Goal: Task Accomplishment & Management: Manage account settings

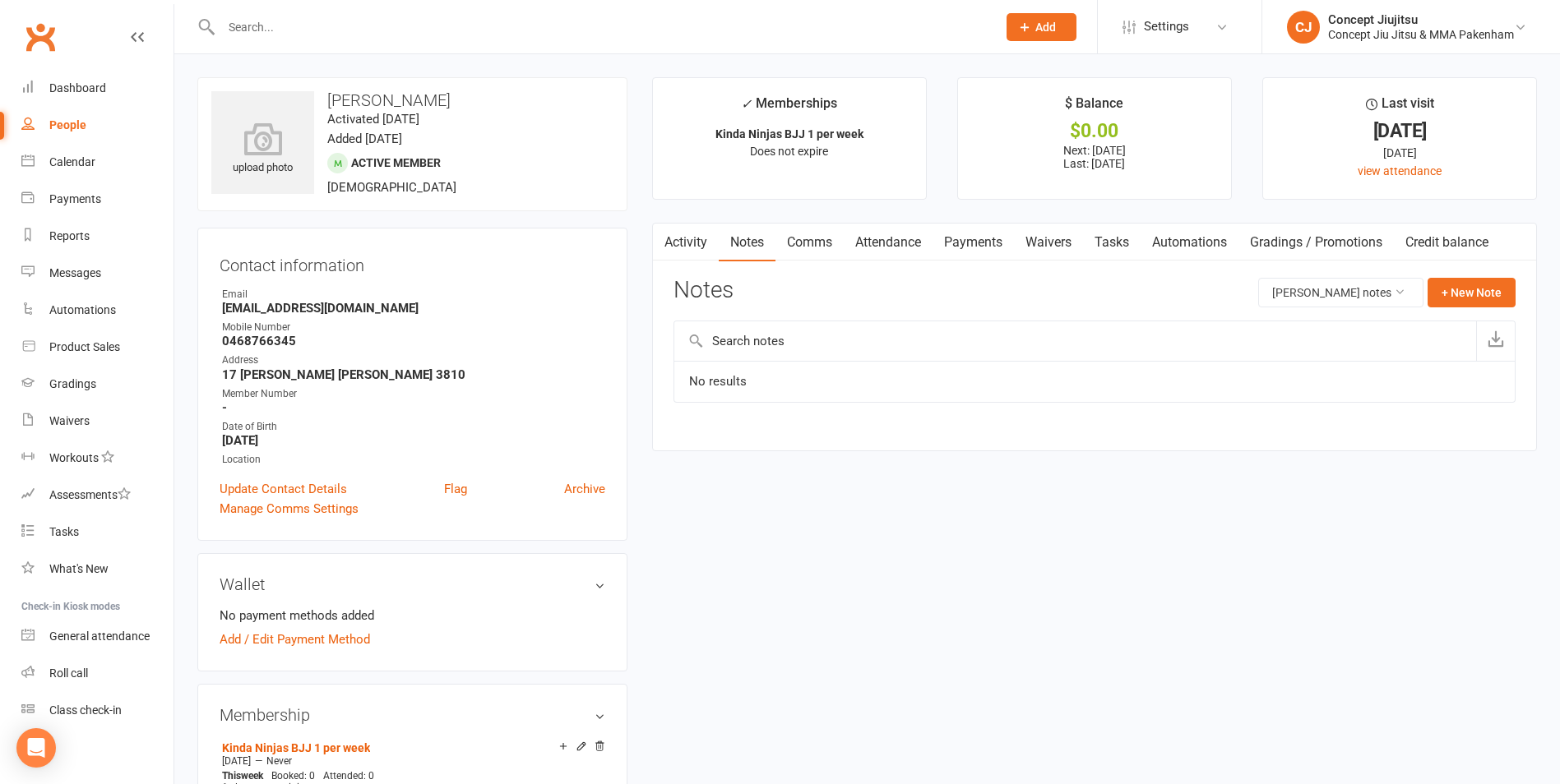
click at [258, 27] on input "text" at bounding box center [601, 27] width 769 height 23
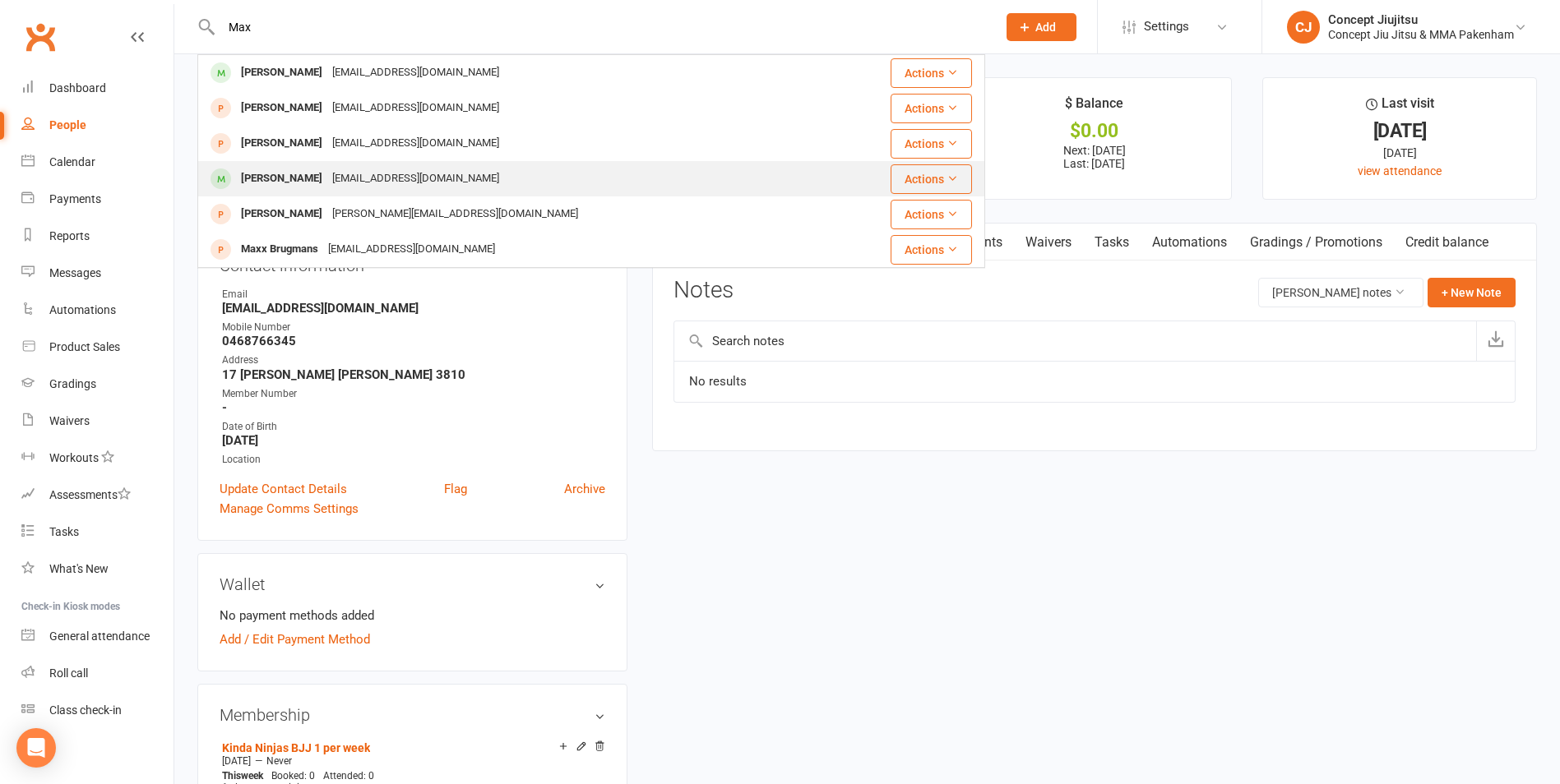
type input "Max"
click at [346, 176] on div "[EMAIL_ADDRESS][DOMAIN_NAME]" at bounding box center [415, 179] width 177 height 24
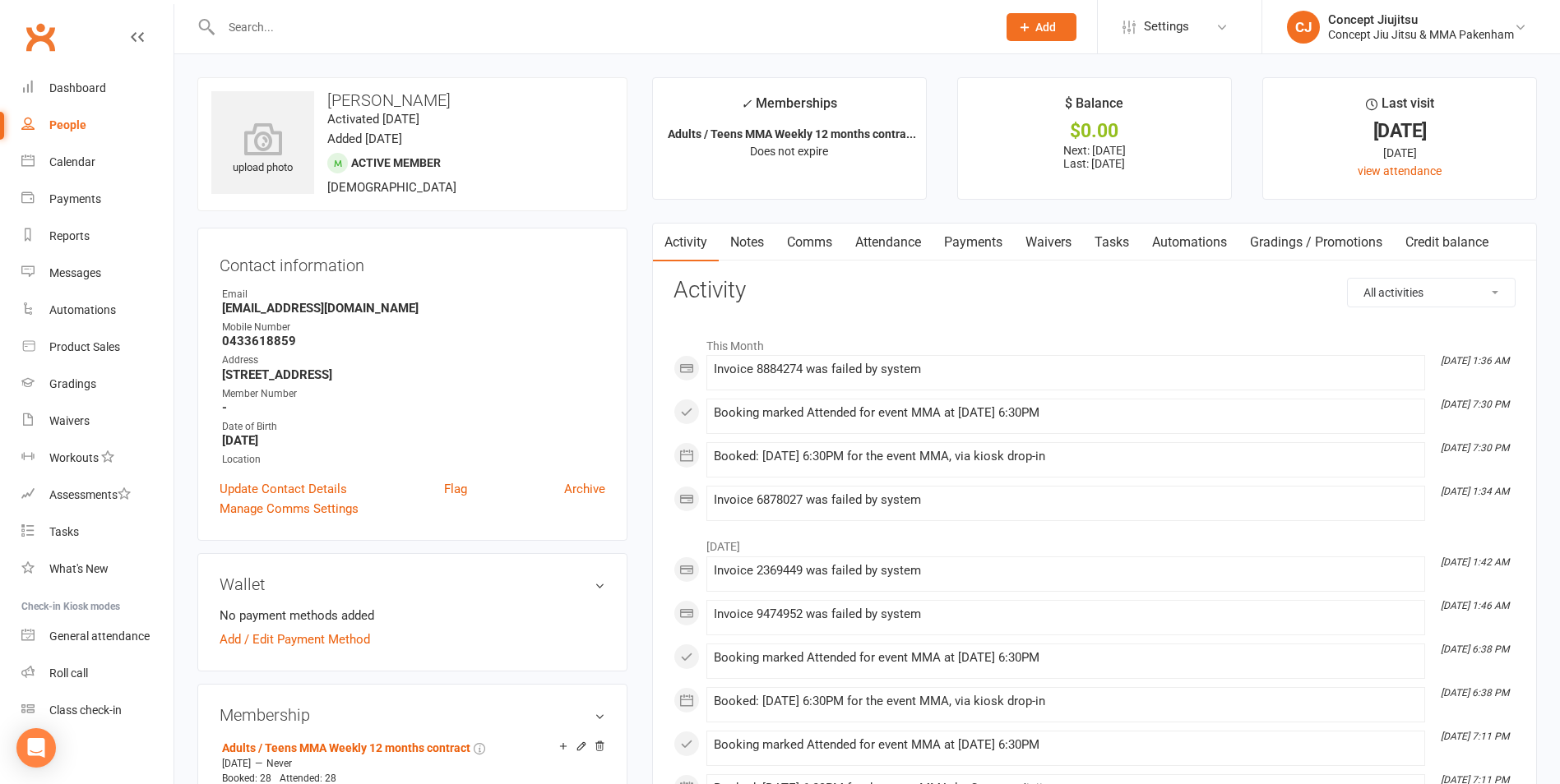
click at [981, 235] on link "Payments" at bounding box center [973, 243] width 81 height 38
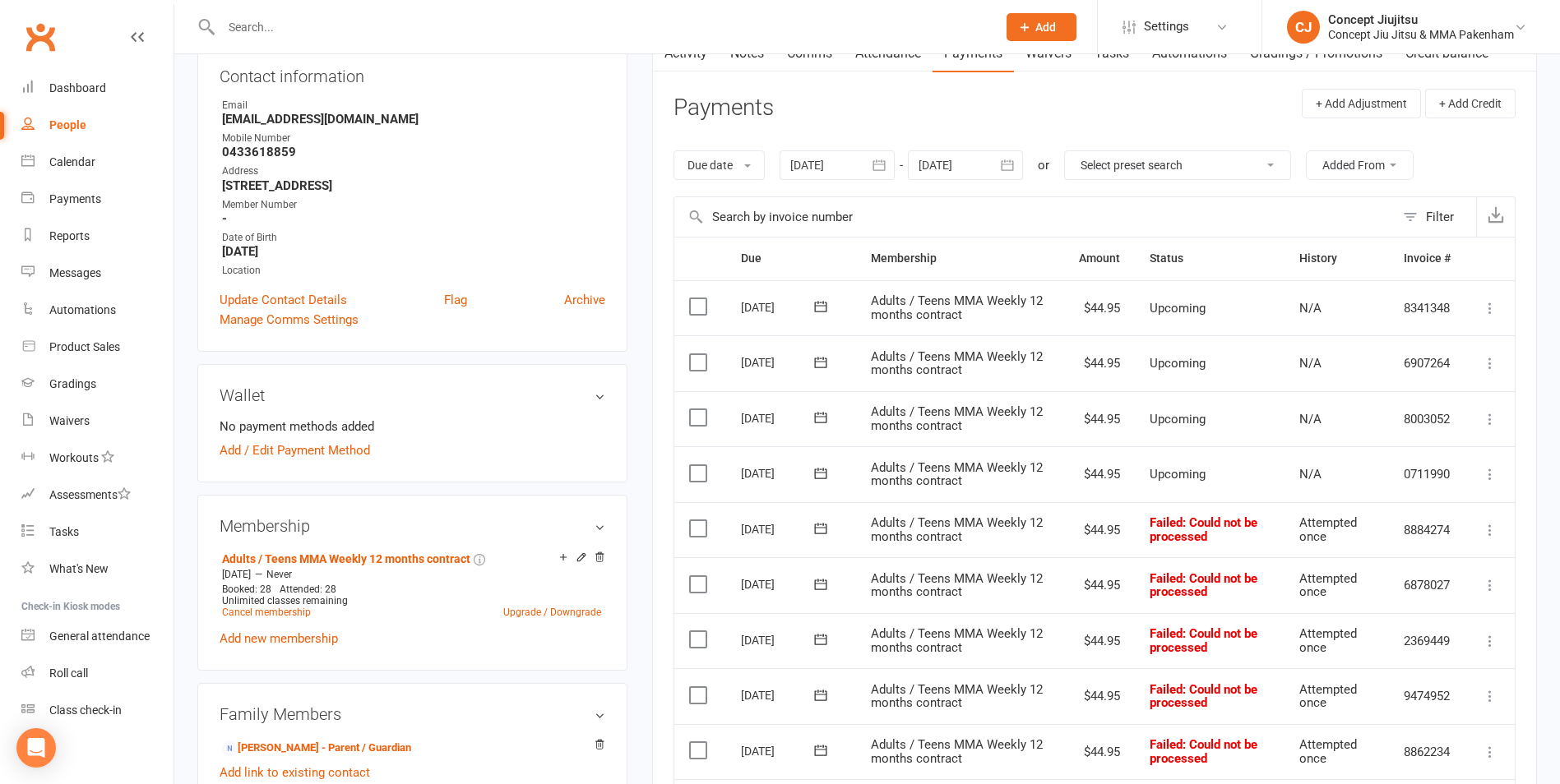
scroll to position [329, 0]
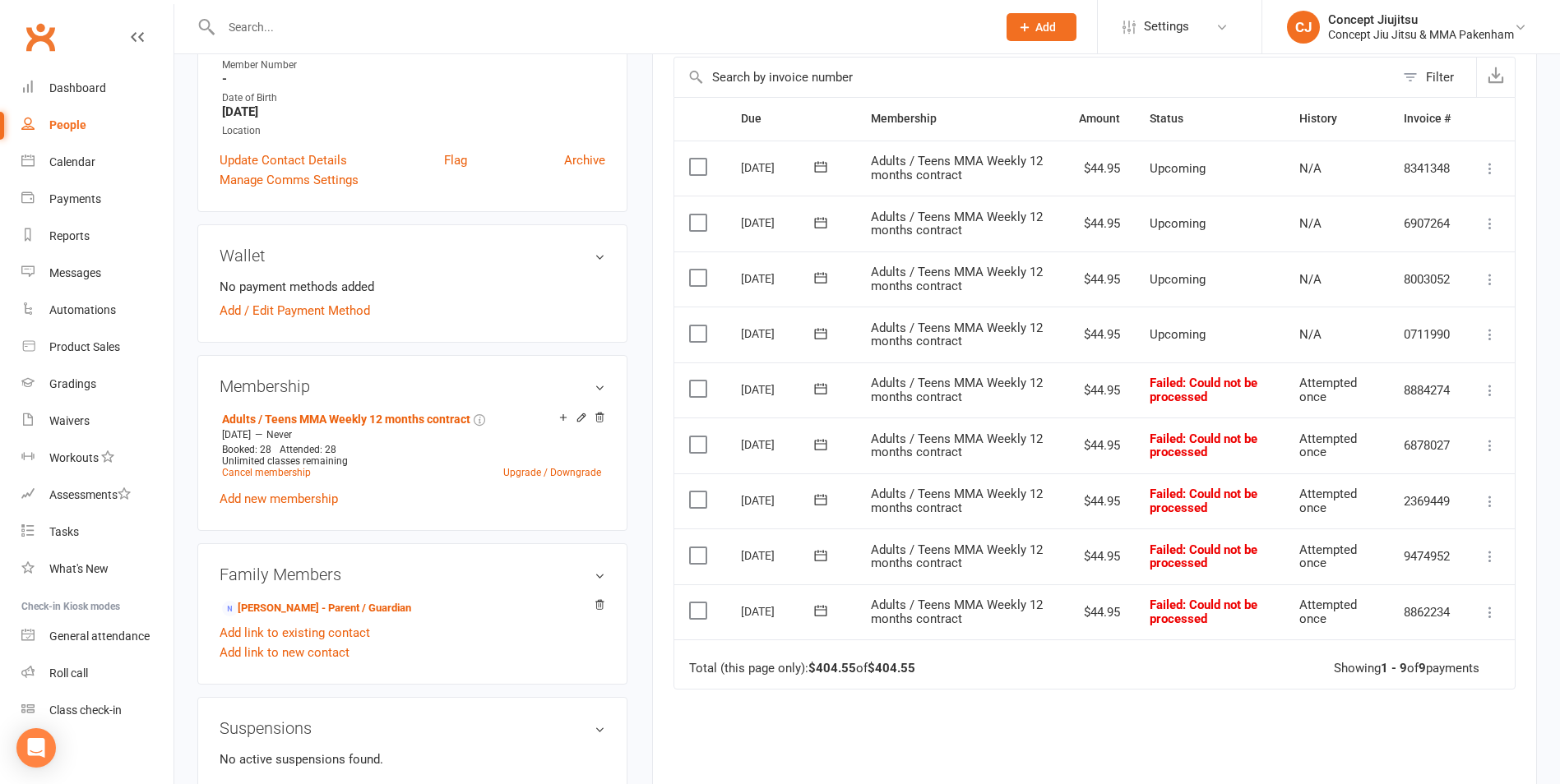
click at [1493, 394] on icon at bounding box center [1489, 390] width 16 height 16
click at [1411, 489] on link "Mark as Paid (Other)" at bounding box center [1417, 489] width 163 height 33
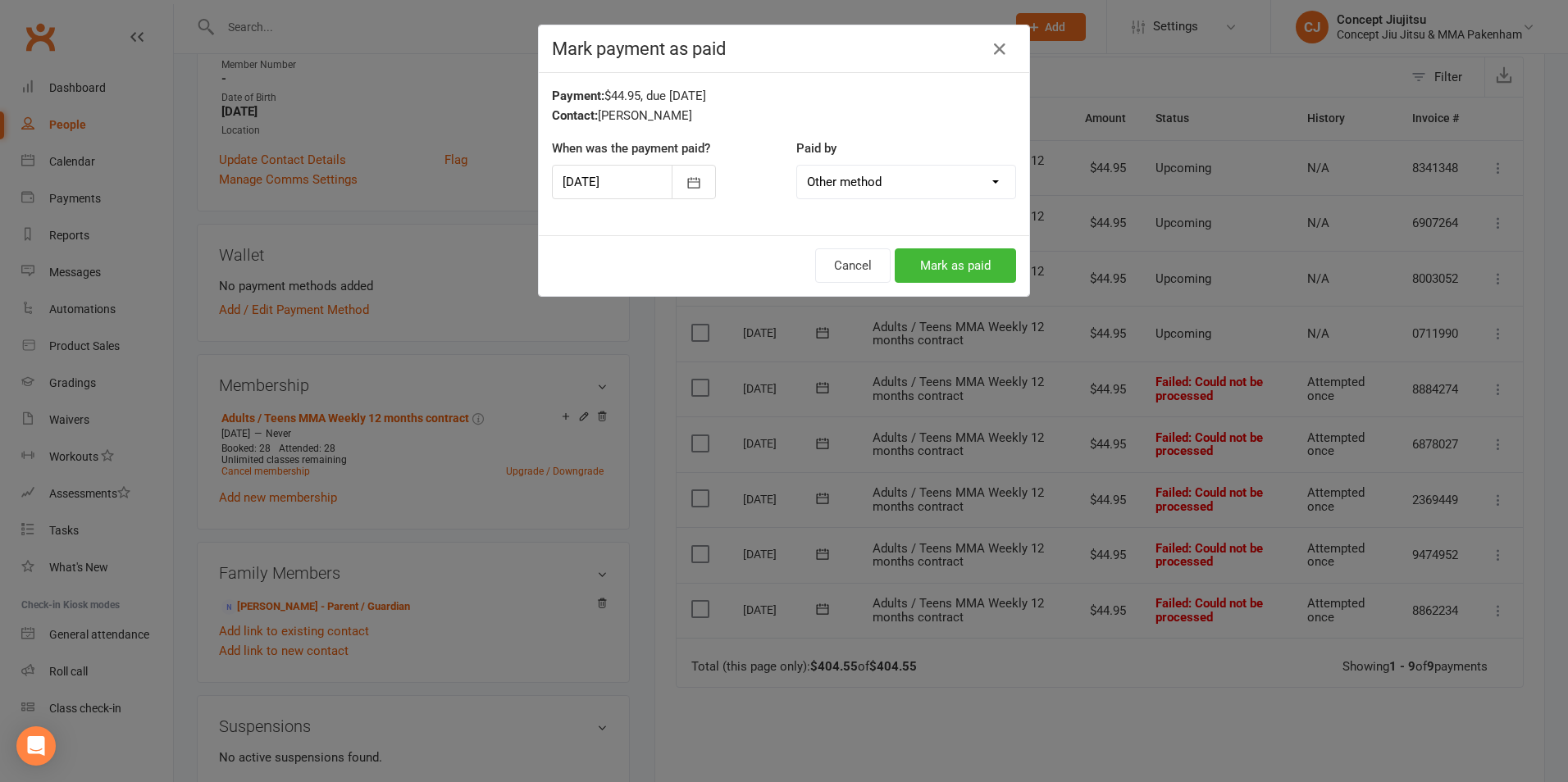
click at [951, 246] on div "Cancel Mark as paid" at bounding box center [784, 266] width 490 height 61
click at [957, 269] on button "Mark as paid" at bounding box center [955, 266] width 121 height 34
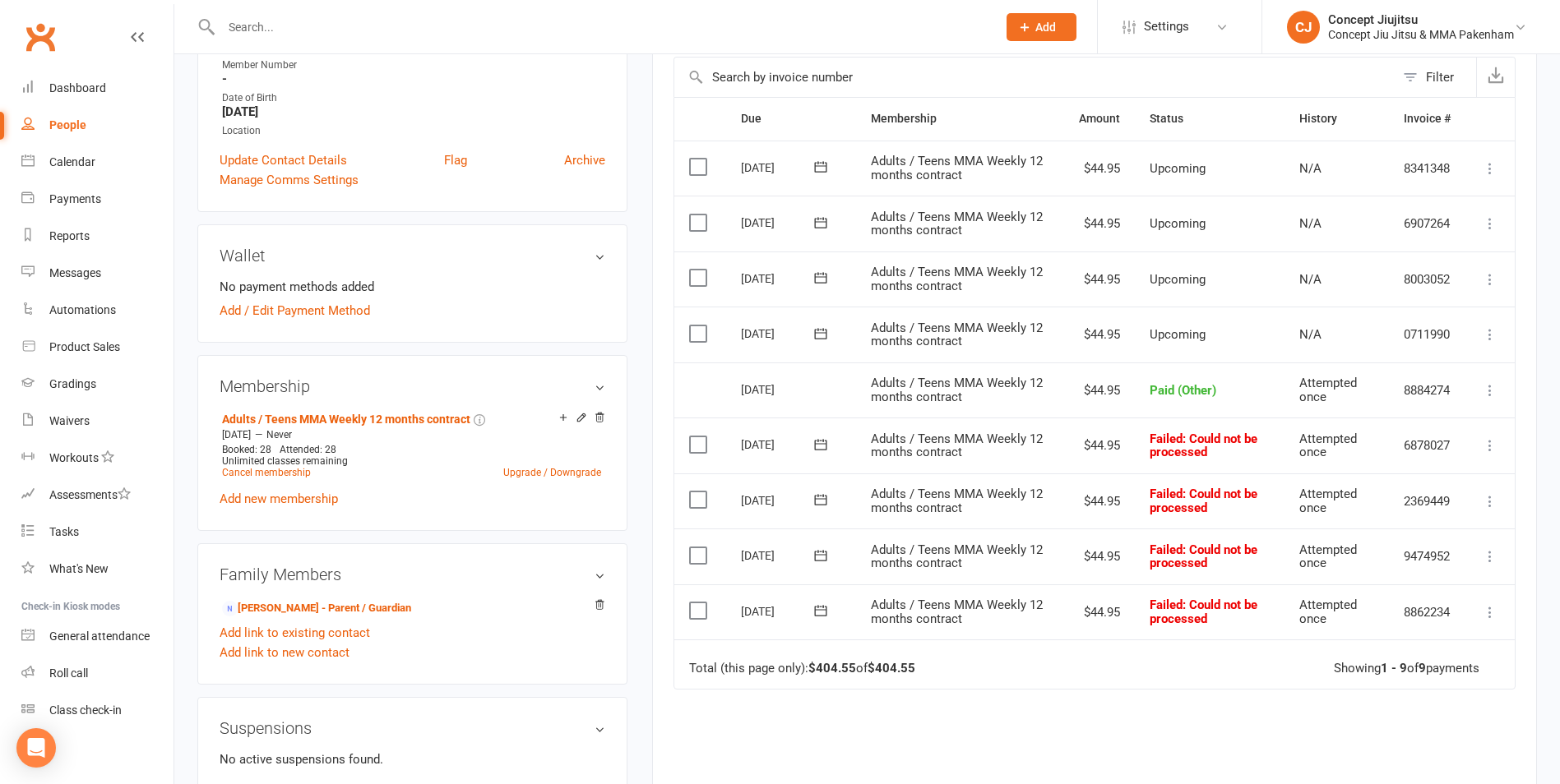
drag, startPoint x: 1493, startPoint y: 437, endPoint x: 1472, endPoint y: 443, distance: 21.8
click at [1494, 437] on icon at bounding box center [1489, 445] width 16 height 16
click at [1404, 545] on link "Mark as Paid (Other)" at bounding box center [1417, 543] width 163 height 33
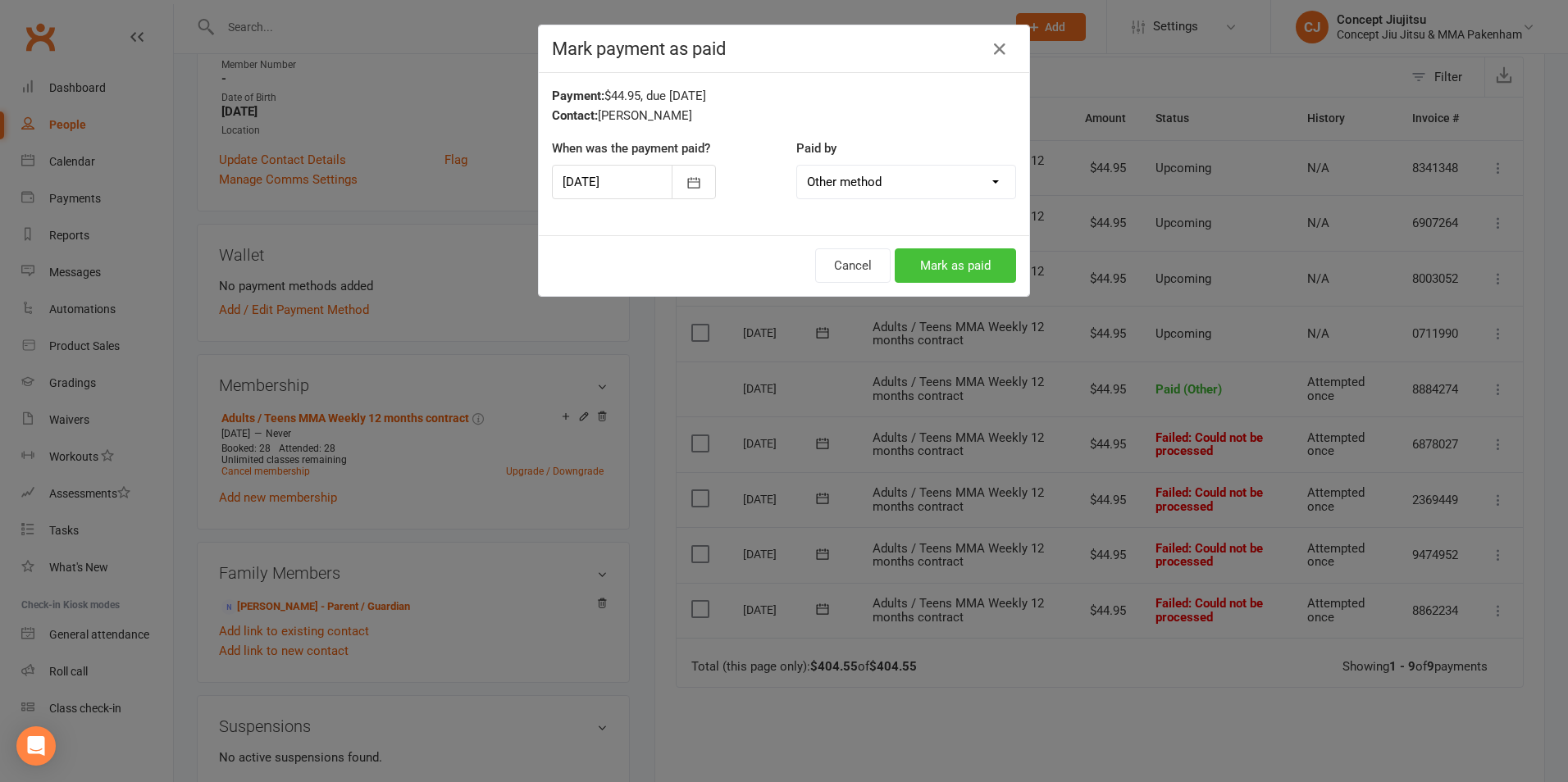
click at [953, 261] on button "Mark as paid" at bounding box center [955, 266] width 121 height 34
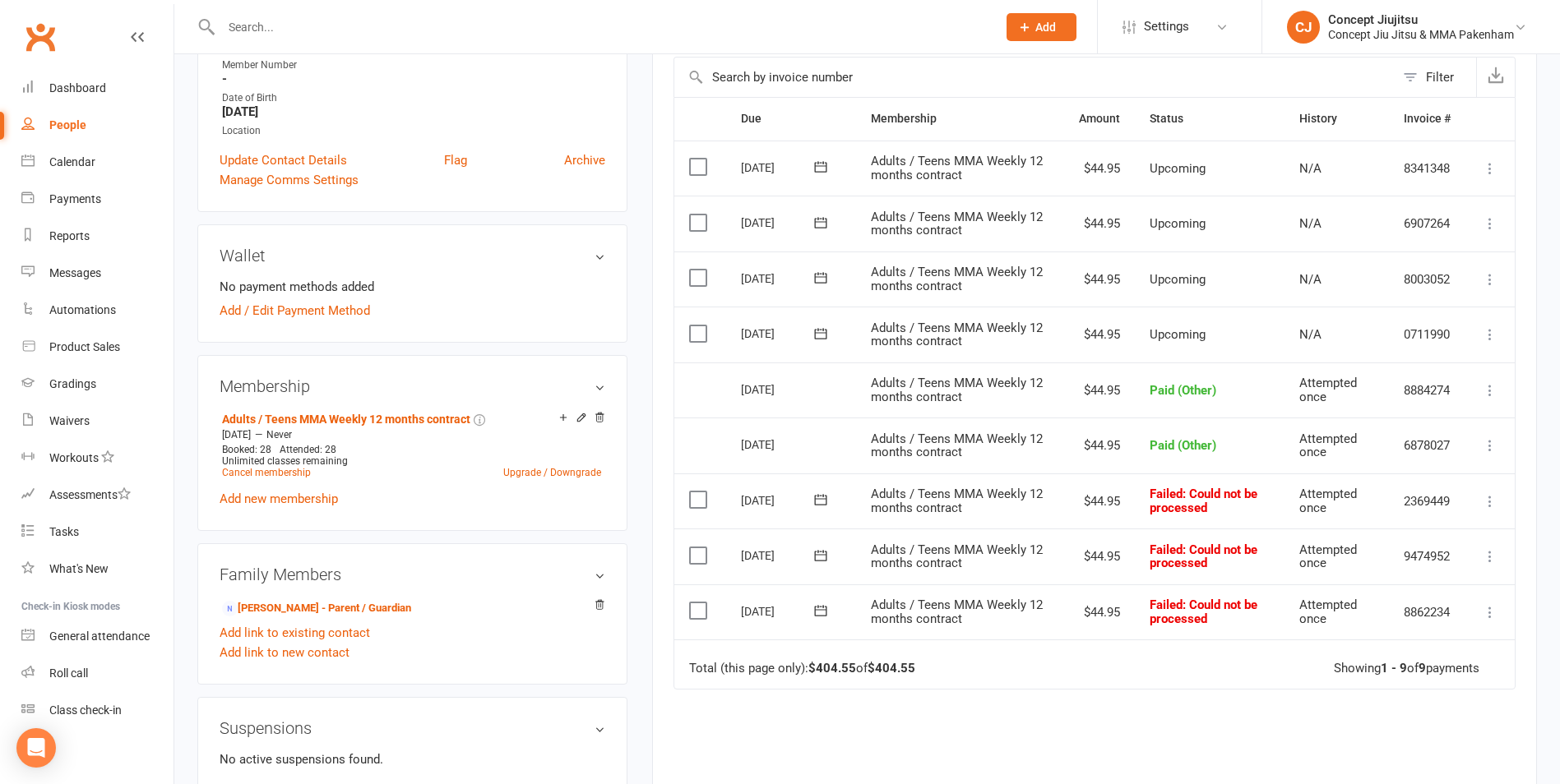
click at [1486, 497] on icon at bounding box center [1489, 501] width 16 height 16
click at [1412, 594] on link "Mark as Paid (Other)" at bounding box center [1417, 599] width 163 height 33
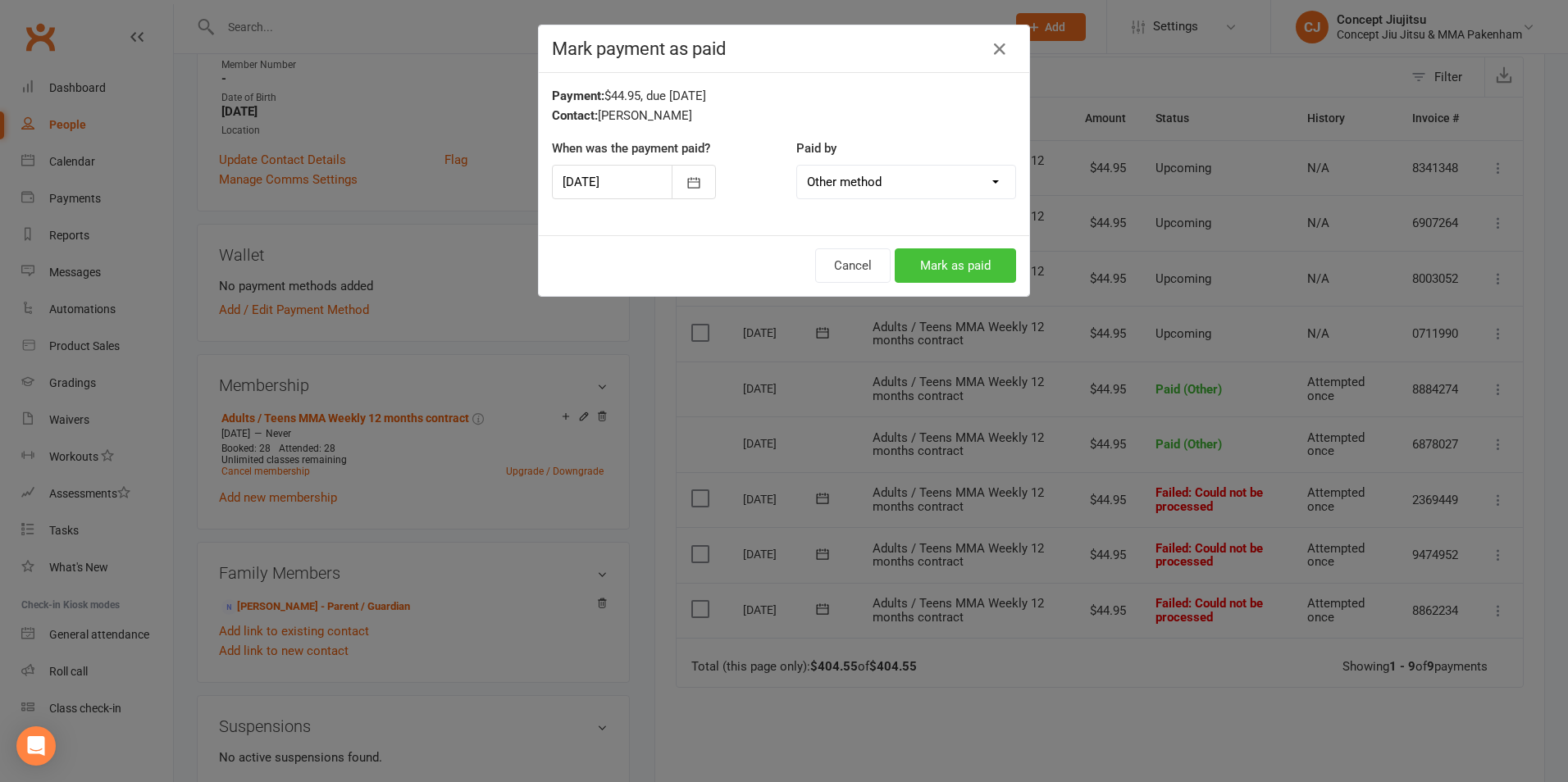
click at [947, 266] on button "Mark as paid" at bounding box center [955, 266] width 121 height 34
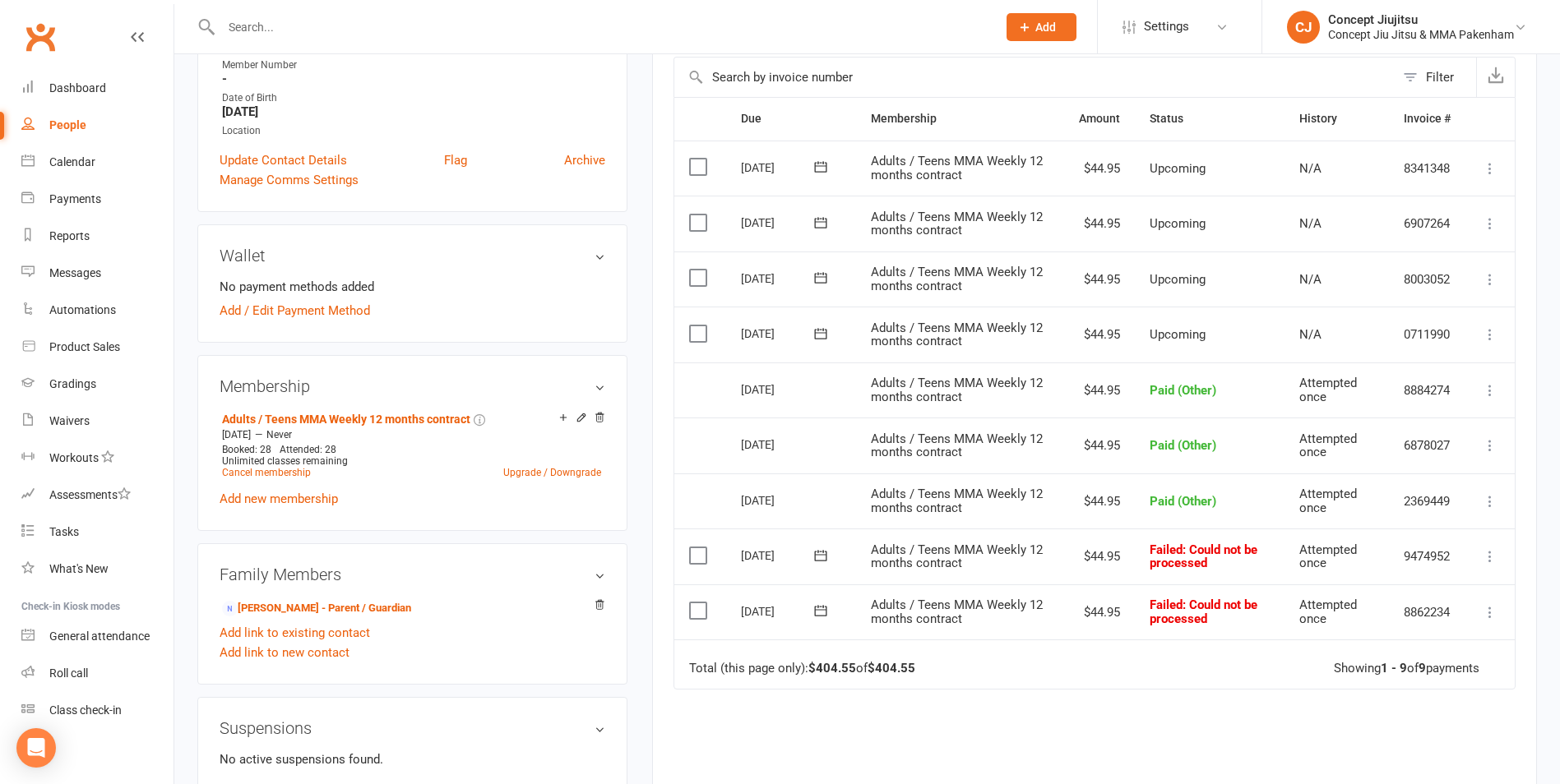
click at [1485, 556] on icon at bounding box center [1489, 556] width 16 height 16
click at [1391, 657] on link "Mark as Paid (Other)" at bounding box center [1417, 654] width 163 height 33
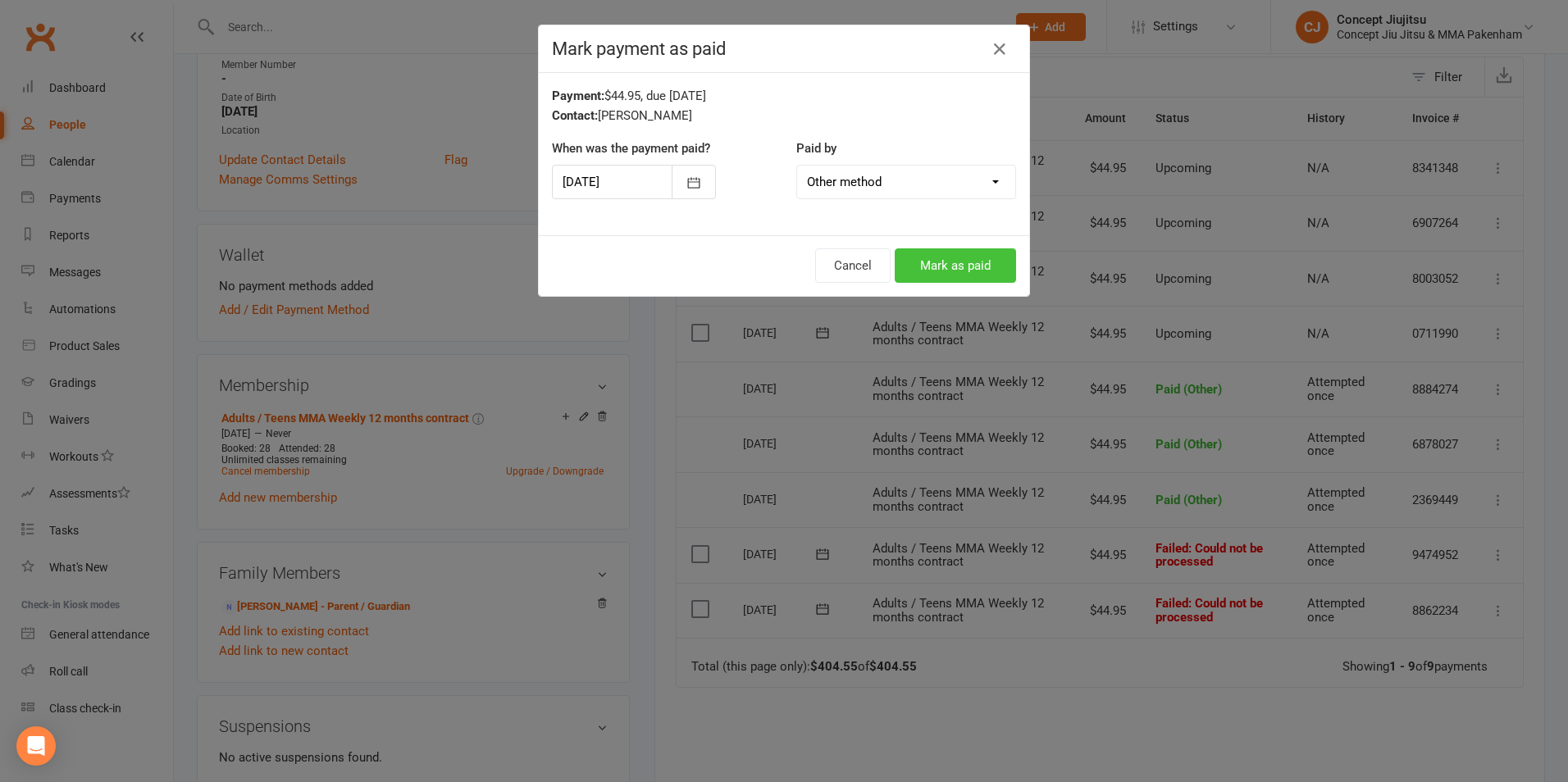
click at [964, 266] on button "Mark as paid" at bounding box center [955, 266] width 121 height 34
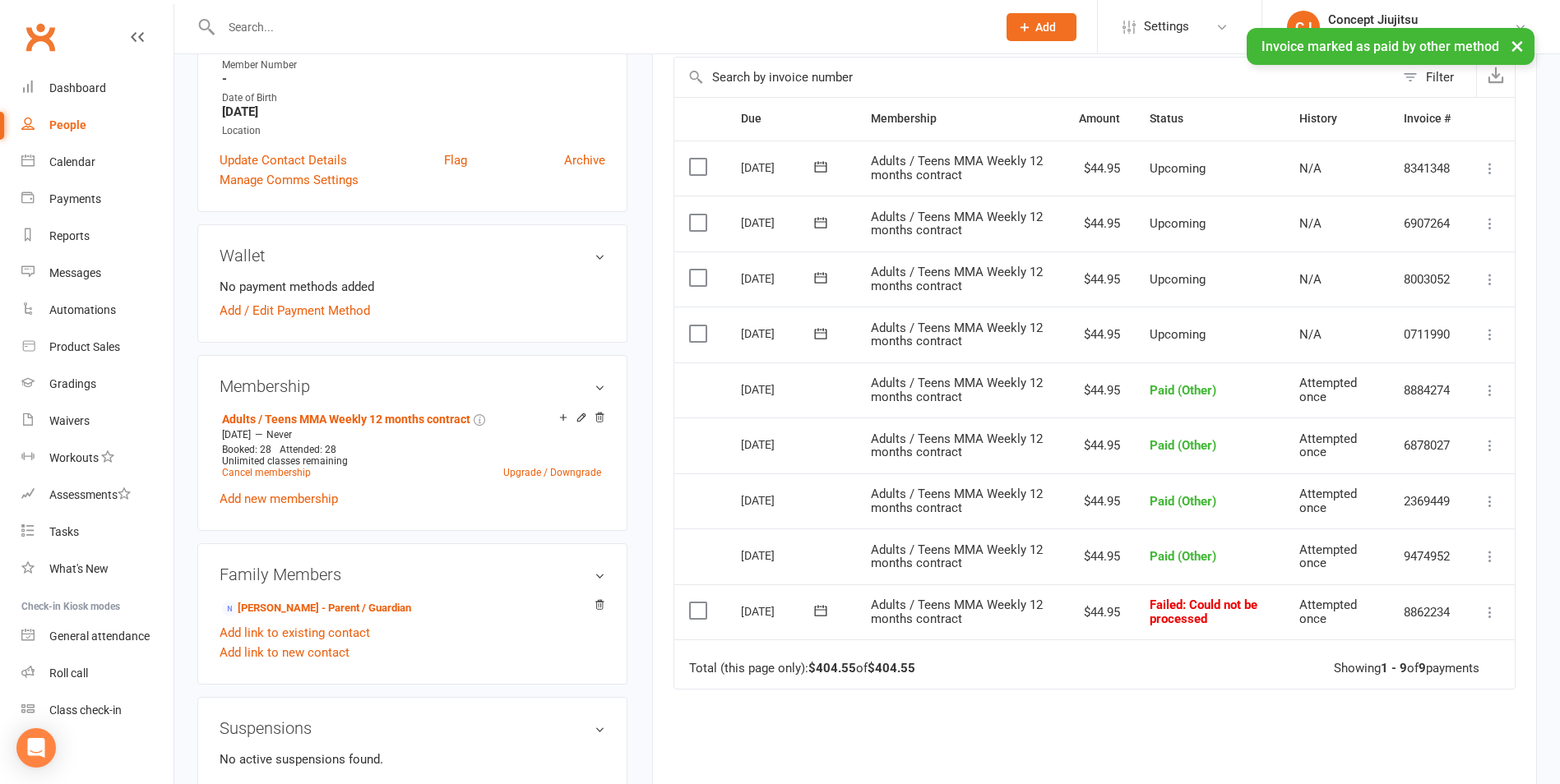
click at [1491, 612] on icon at bounding box center [1489, 612] width 16 height 16
click at [1409, 708] on link "Mark as Paid (Other)" at bounding box center [1417, 710] width 163 height 33
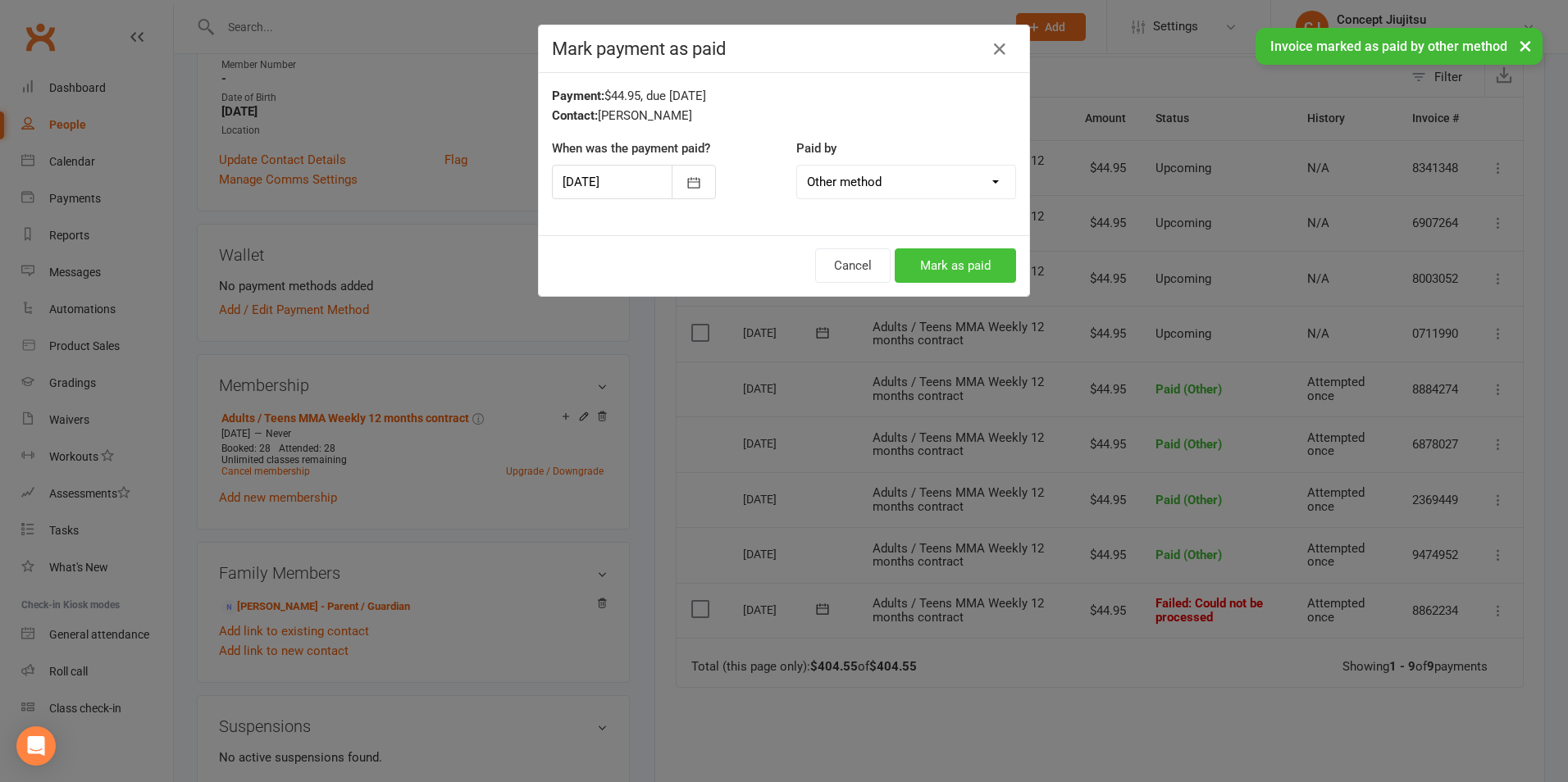
click at [957, 281] on button "Mark as paid" at bounding box center [955, 266] width 121 height 34
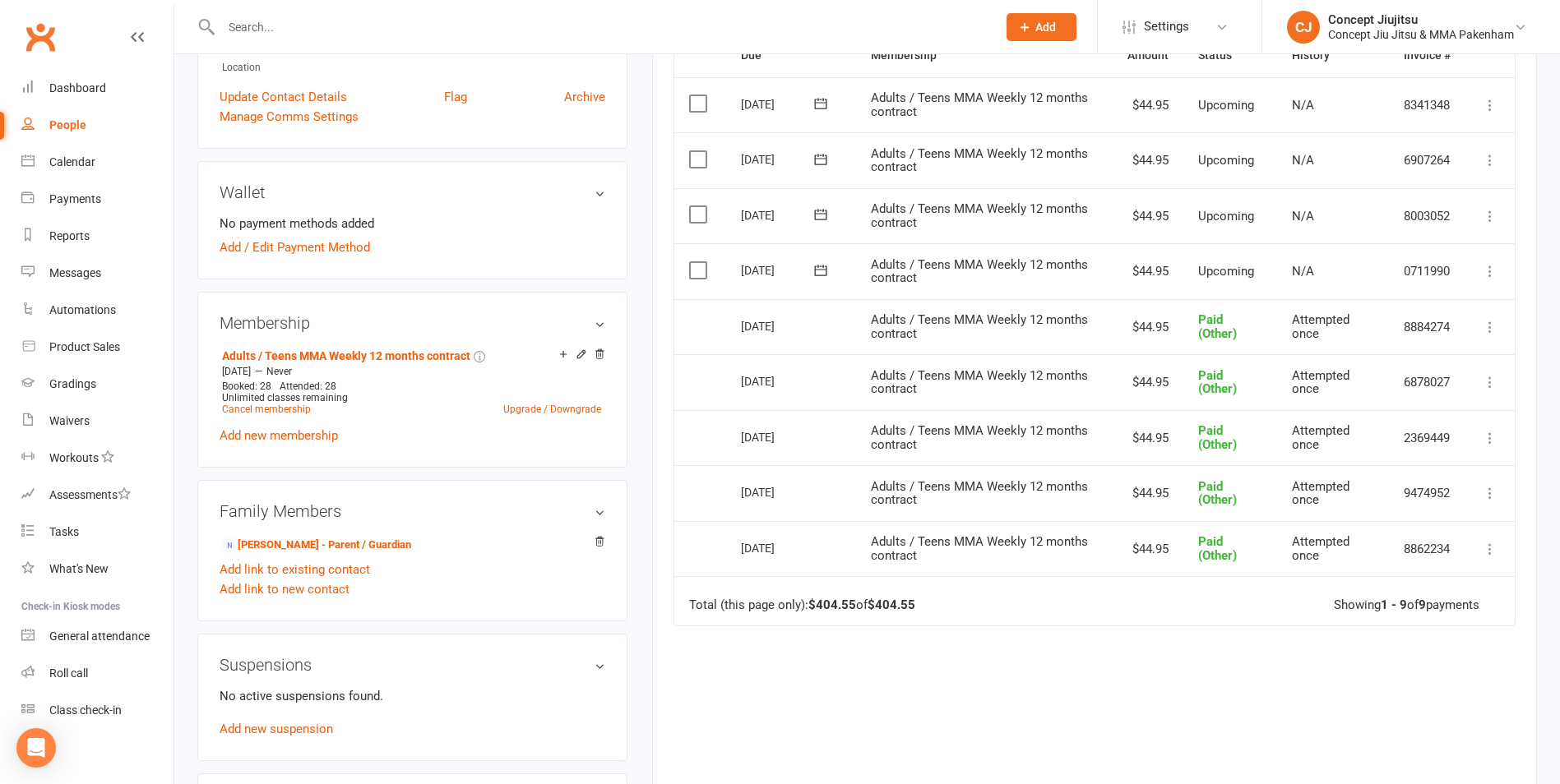
scroll to position [493, 0]
